Goal: Navigation & Orientation: Find specific page/section

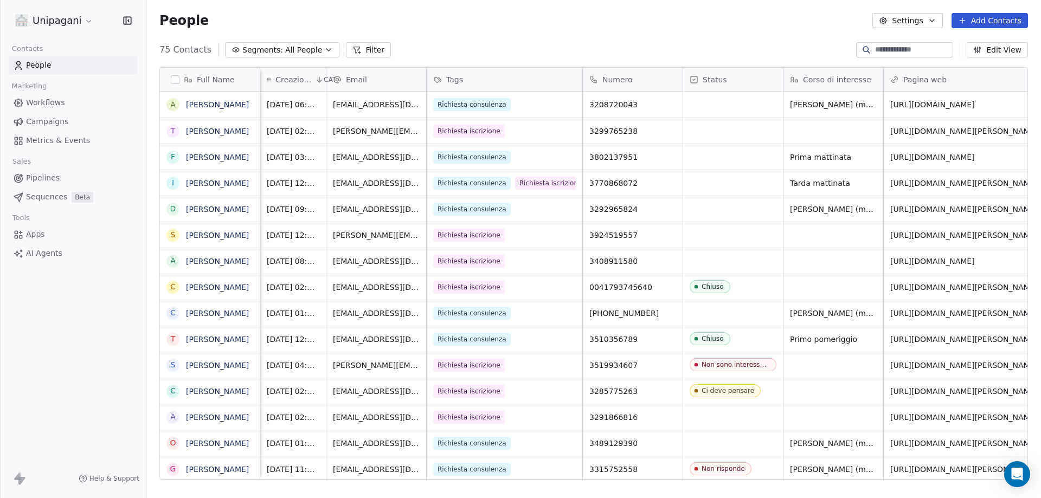
scroll to position [430, 886]
click at [722, 106] on div "grid" at bounding box center [733, 105] width 100 height 26
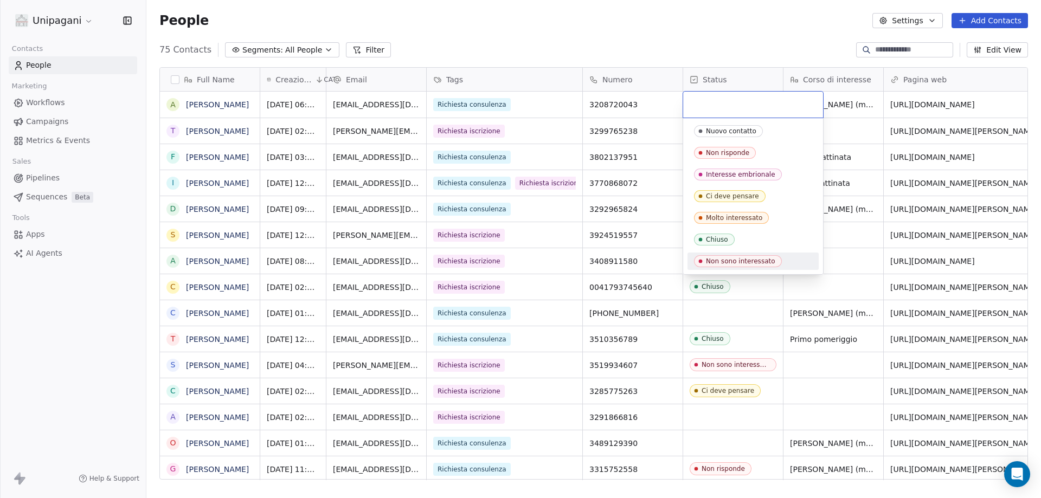
click at [742, 263] on div "Non sono interessato" at bounding box center [740, 261] width 69 height 8
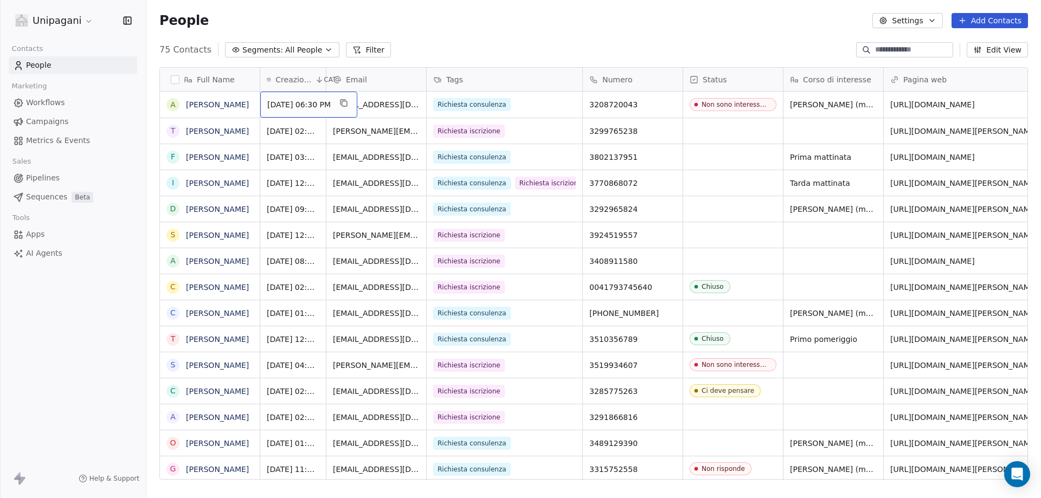
click at [496, 46] on div "75 Contacts Segments: All People Filter Edit View" at bounding box center [593, 49] width 894 height 17
